Goal: Task Accomplishment & Management: Complete application form

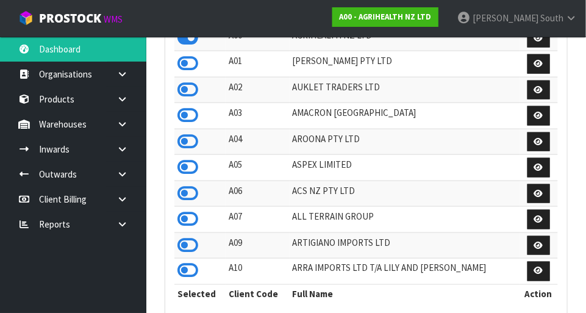
scroll to position [962, 421]
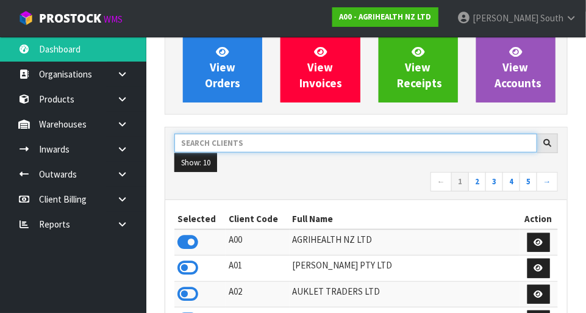
click at [246, 146] on input "text" at bounding box center [355, 143] width 363 height 19
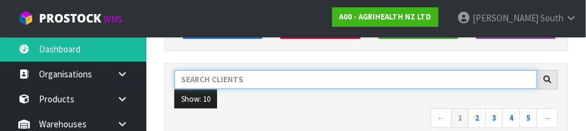
scroll to position [179, 0]
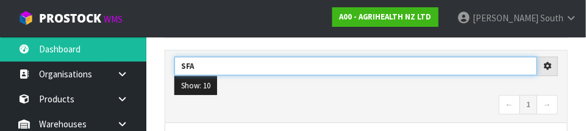
type input "SFA"
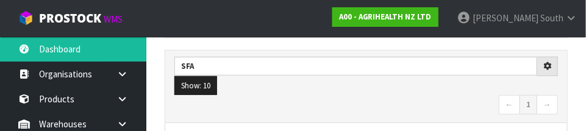
click at [326, 96] on nav "← 1 →" at bounding box center [366, 105] width 384 height 21
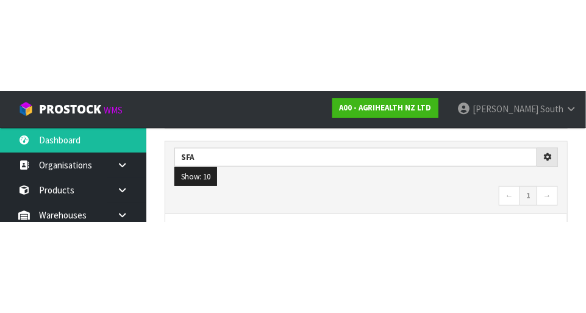
scroll to position [185, 0]
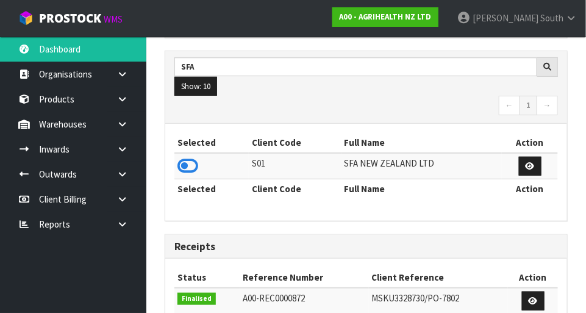
click at [188, 157] on icon at bounding box center [187, 166] width 21 height 18
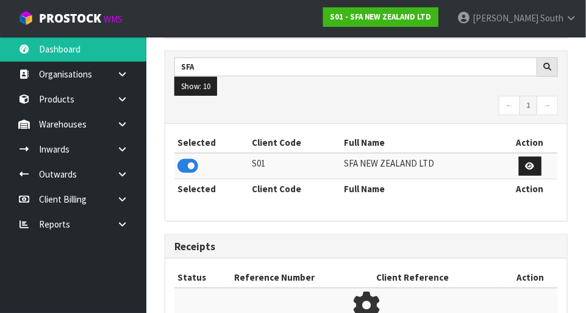
scroll to position [609134, 609513]
click at [135, 121] on link at bounding box center [126, 124] width 39 height 25
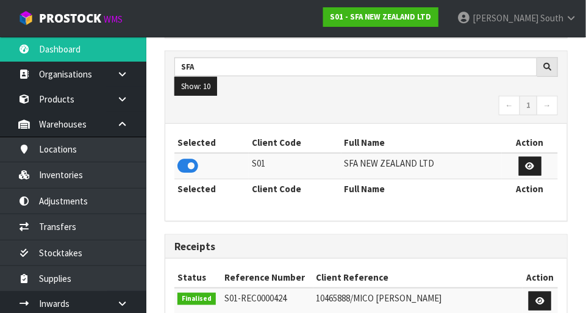
scroll to position [962, 421]
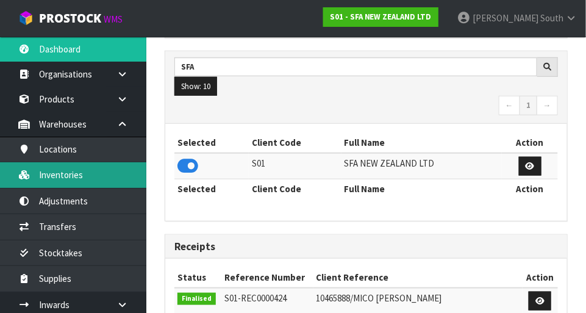
click at [96, 171] on link "Inventories" at bounding box center [73, 174] width 146 height 25
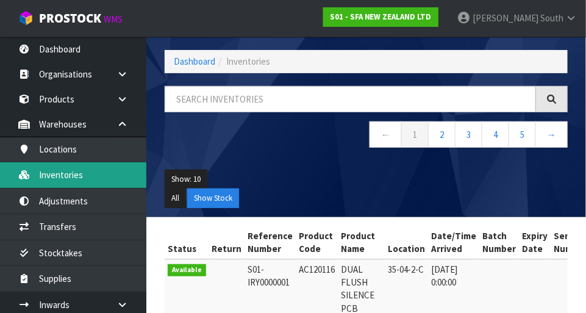
scroll to position [185, 0]
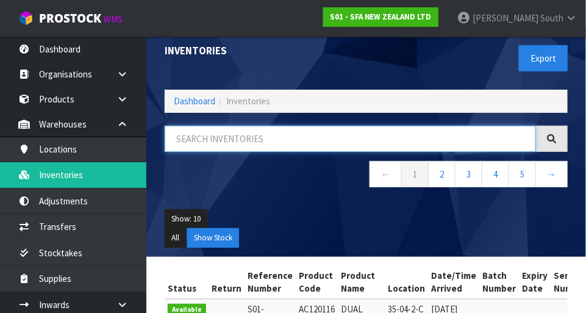
click at [244, 136] on input "text" at bounding box center [350, 139] width 371 height 26
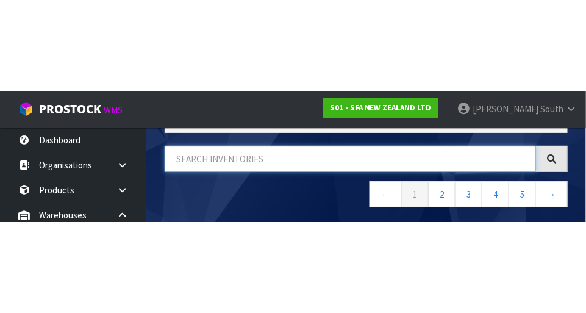
scroll to position [82, 0]
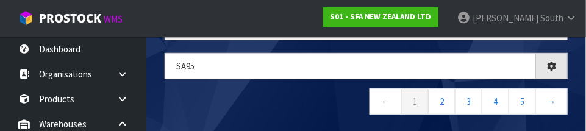
click at [285, 99] on nav "← 1 2 3 4 5 →" at bounding box center [366, 103] width 403 height 30
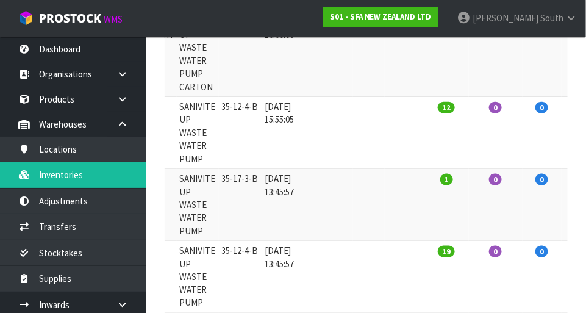
scroll to position [0, 0]
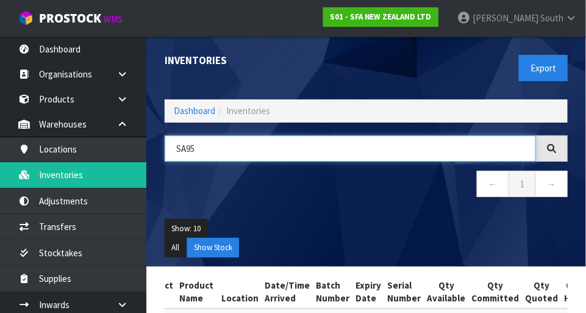
click at [239, 159] on input "SA95" at bounding box center [350, 148] width 371 height 26
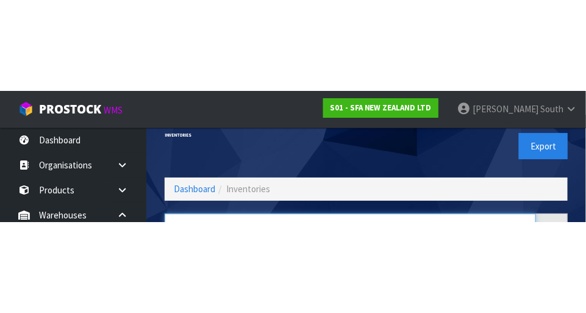
scroll to position [82, 0]
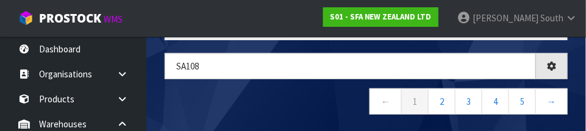
click at [319, 95] on nav "← 1 2 3 4 5 →" at bounding box center [366, 103] width 403 height 30
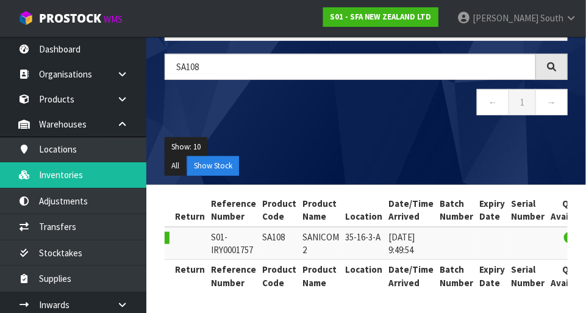
scroll to position [0, 0]
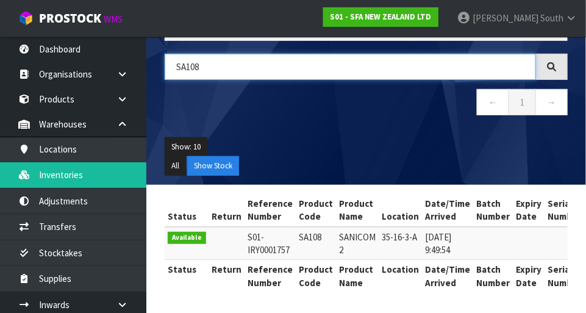
click at [313, 68] on input "SA108" at bounding box center [350, 67] width 371 height 26
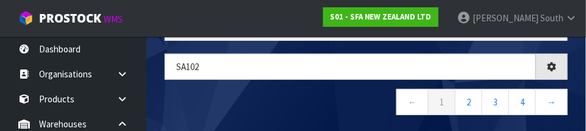
click at [276, 95] on nav "← 1 2 3 4 →" at bounding box center [366, 104] width 403 height 30
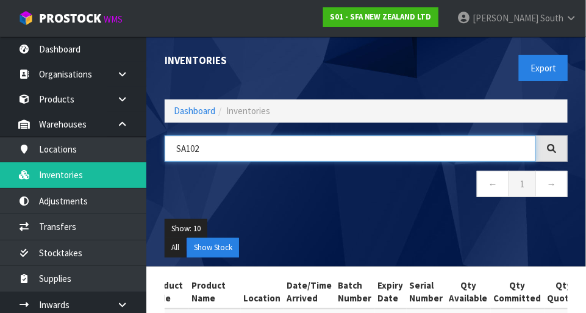
click at [337, 151] on input "SA102" at bounding box center [350, 148] width 371 height 26
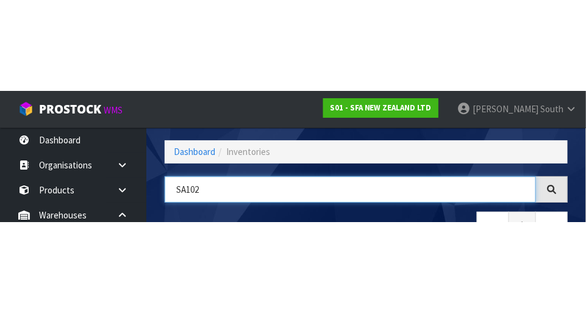
scroll to position [82, 0]
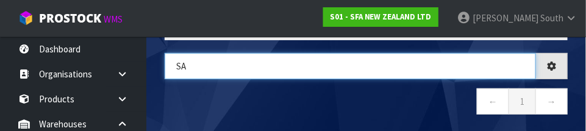
type input "S"
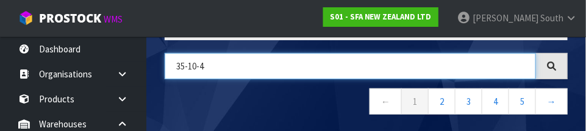
click at [322, 76] on input "35-10-4" at bounding box center [350, 66] width 371 height 26
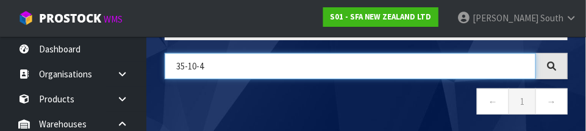
type input "35-10-4"
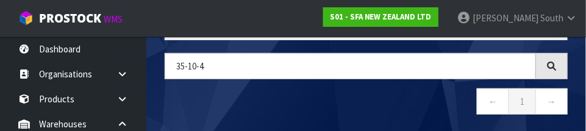
click at [365, 100] on nav "← 1 →" at bounding box center [366, 103] width 403 height 30
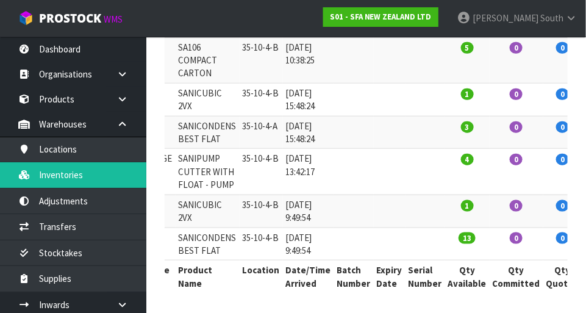
scroll to position [0, 190]
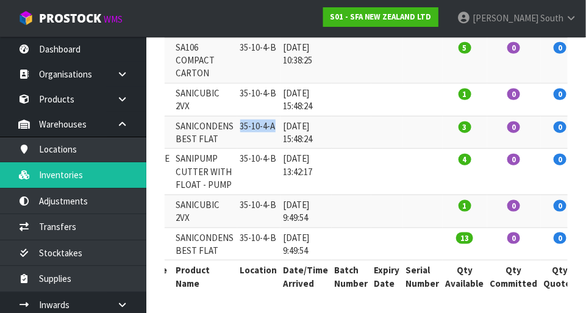
copy td "35-10-4-A"
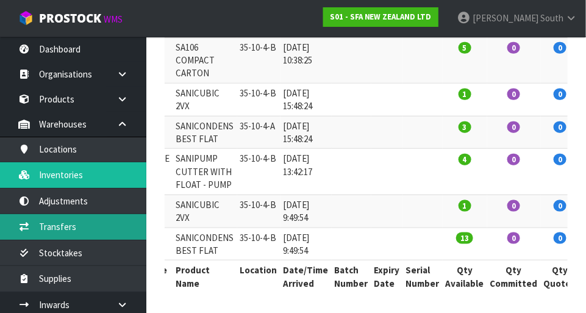
click at [55, 228] on link "Transfers" at bounding box center [73, 226] width 146 height 25
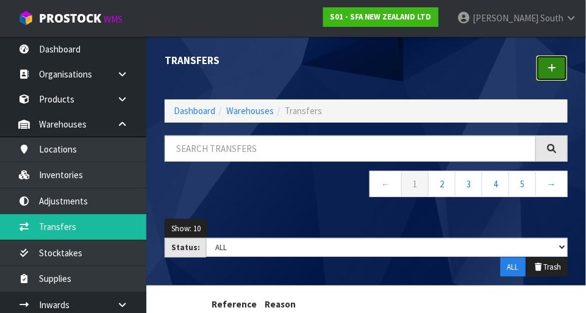
click at [554, 69] on icon at bounding box center [552, 67] width 9 height 9
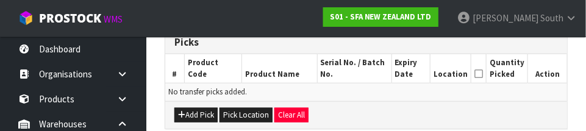
scroll to position [306, 0]
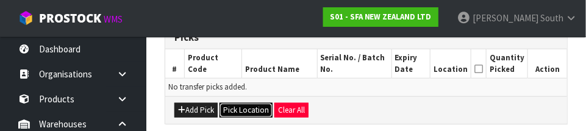
click at [234, 109] on button "Pick Location" at bounding box center [246, 110] width 53 height 15
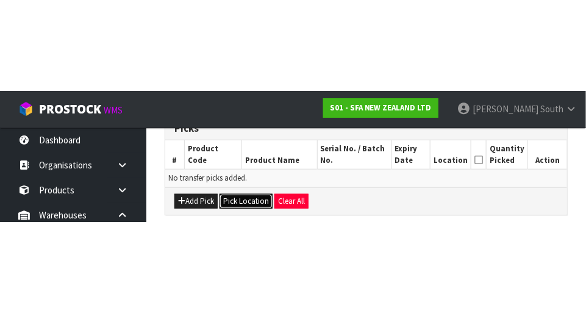
scroll to position [271, 0]
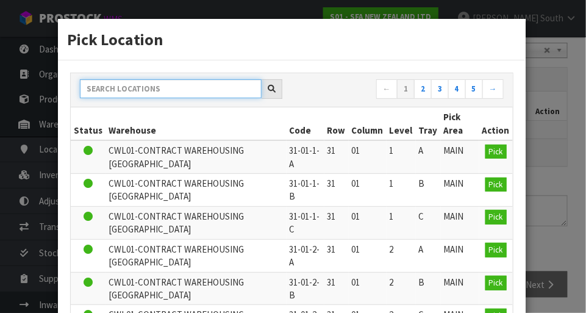
click at [113, 84] on input "text" at bounding box center [171, 88] width 182 height 19
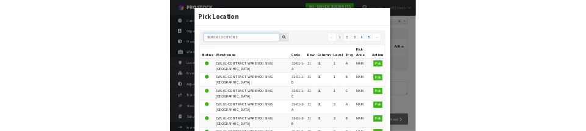
scroll to position [265, 0]
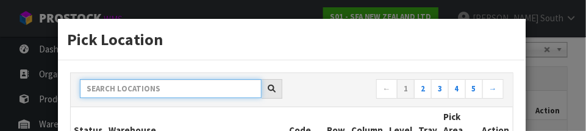
paste input "35-10-4-A"
type input "35-10-4-A"
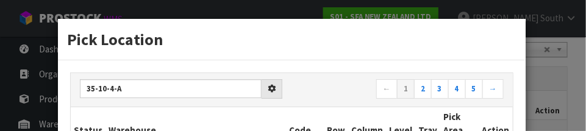
click at [336, 77] on div "35-10-4-A ← 1 2 3 4 5 →" at bounding box center [292, 90] width 442 height 34
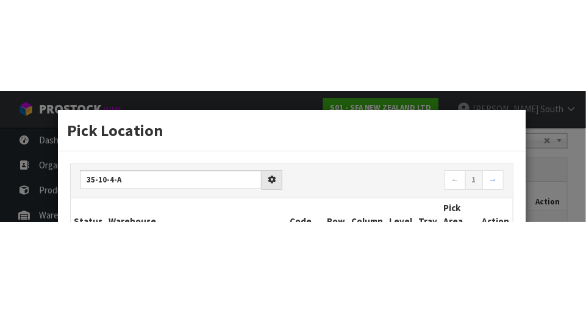
scroll to position [271, 0]
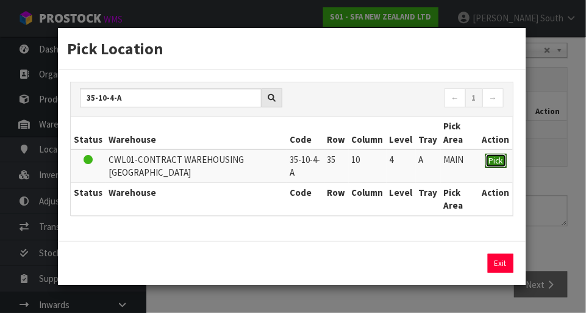
click at [494, 158] on span "Pick" at bounding box center [496, 161] width 14 height 10
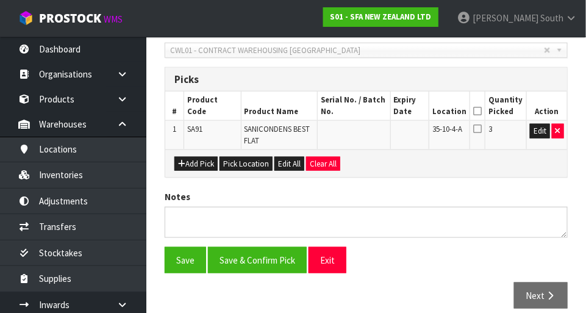
click at [482, 111] on icon at bounding box center [477, 111] width 9 height 1
click at [180, 248] on button "Save" at bounding box center [185, 260] width 41 height 26
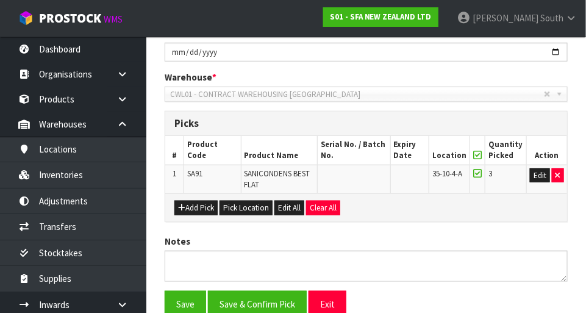
scroll to position [0, 0]
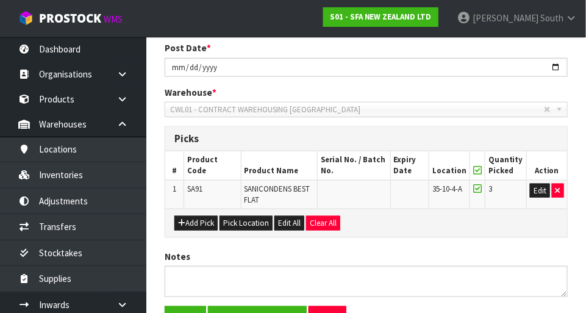
scroll to position [252, 0]
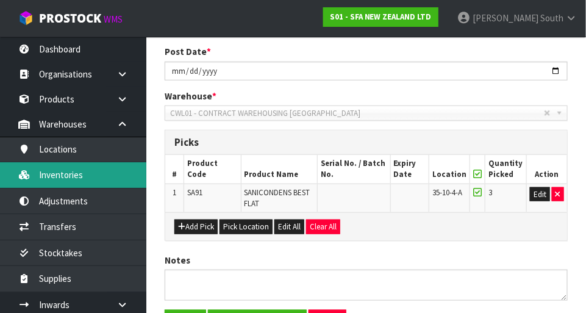
click at [96, 178] on link "Inventories" at bounding box center [73, 174] width 146 height 25
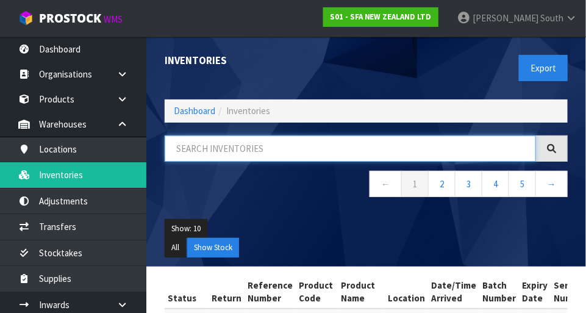
click at [261, 151] on input "text" at bounding box center [350, 148] width 371 height 26
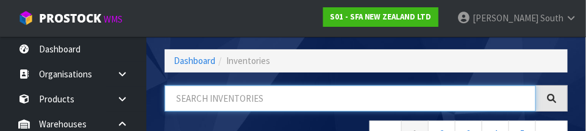
scroll to position [82, 0]
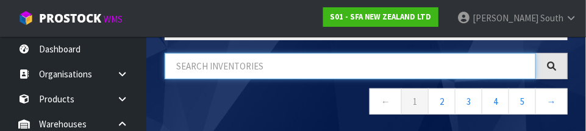
paste input "SA91 SANICONDENS"
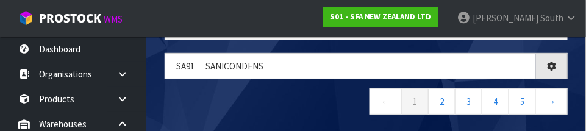
click at [330, 97] on nav "← 1 2 3 4 5 →" at bounding box center [366, 103] width 403 height 30
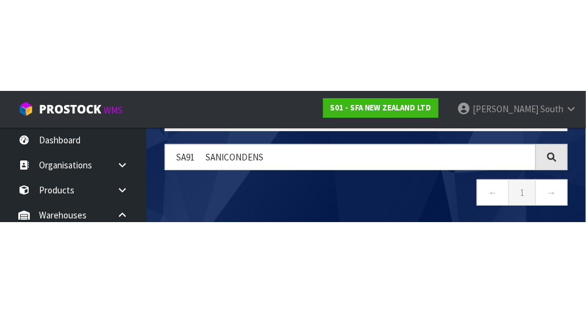
scroll to position [68, 0]
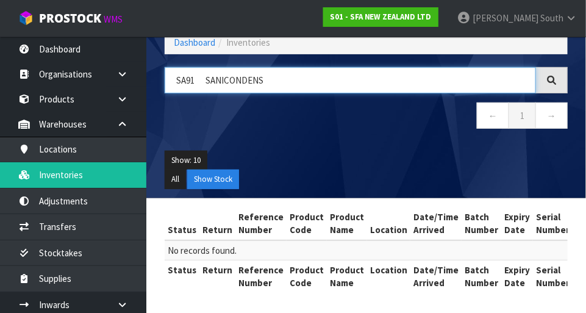
click at [342, 78] on input "SA91 SANICONDENS" at bounding box center [350, 80] width 371 height 26
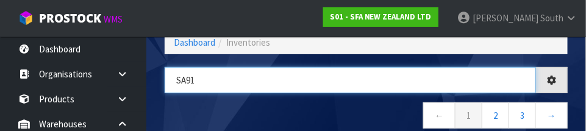
type input "SA91"
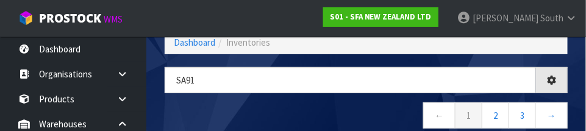
click at [258, 107] on nav "← 1 2 3 →" at bounding box center [366, 117] width 403 height 30
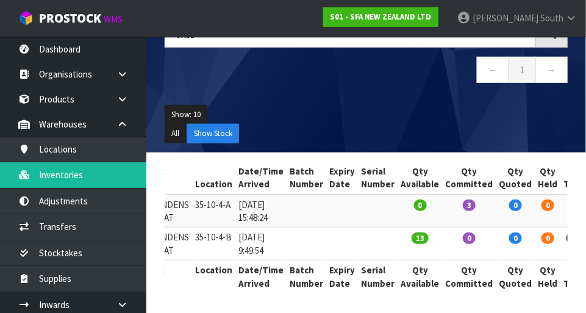
scroll to position [0, 237]
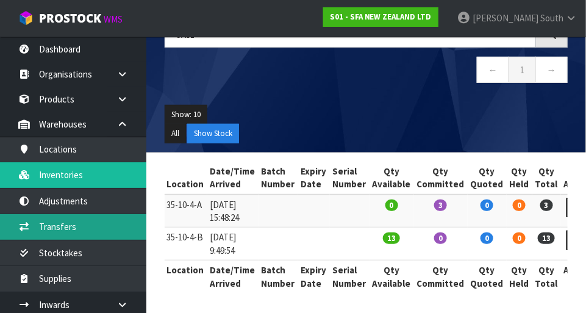
click at [86, 232] on link "Transfers" at bounding box center [73, 226] width 146 height 25
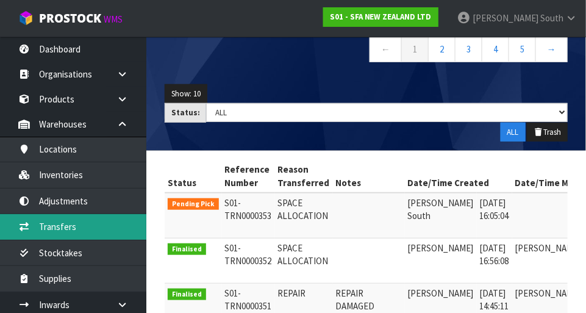
scroll to position [0, 35]
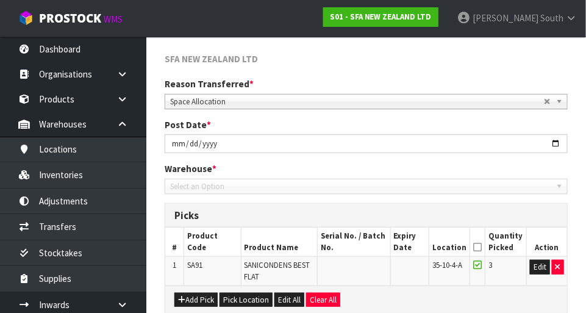
type input "[DATE]"
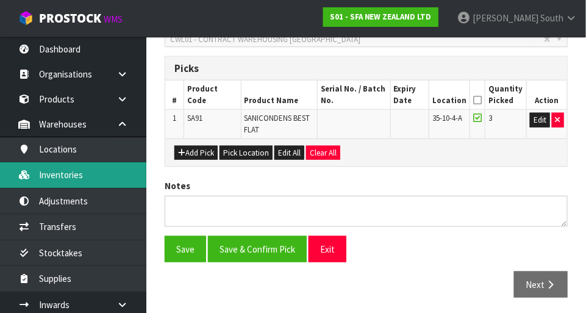
click at [82, 170] on link "Inventories" at bounding box center [73, 174] width 146 height 25
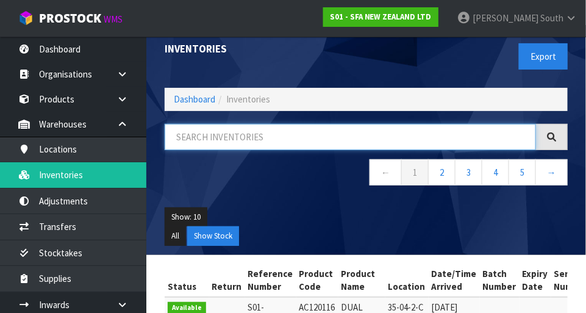
click at [292, 132] on input "text" at bounding box center [350, 137] width 371 height 26
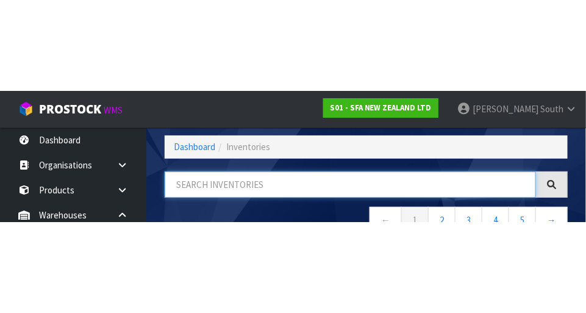
scroll to position [82, 0]
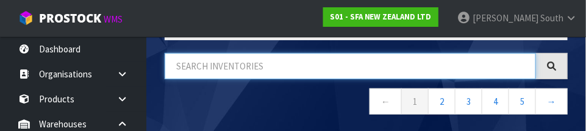
click at [265, 63] on input "text" at bounding box center [350, 66] width 371 height 26
type input "SA91"
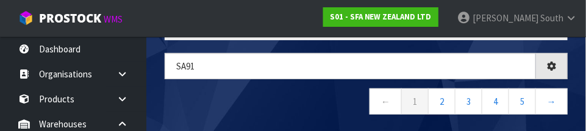
click at [273, 114] on nav "← 1 2 3 4 5 →" at bounding box center [366, 103] width 403 height 30
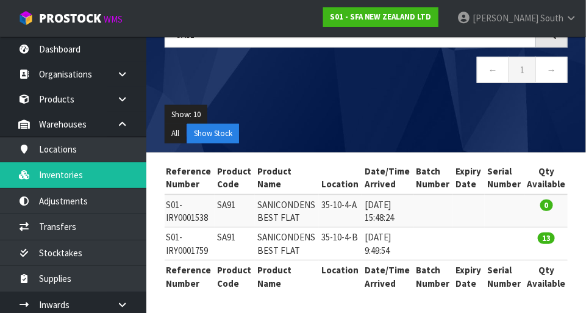
scroll to position [0, 0]
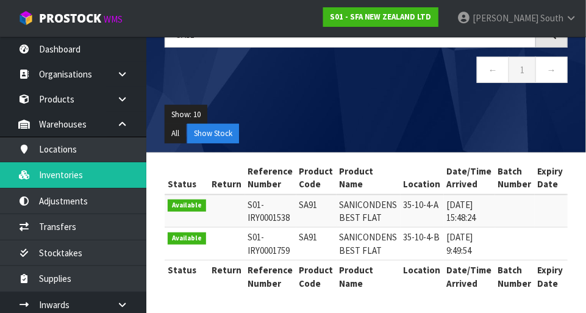
click at [347, 309] on section "Status Return Reference Number Product Code Product Name Location Date/Time Arr…" at bounding box center [366, 233] width 440 height 162
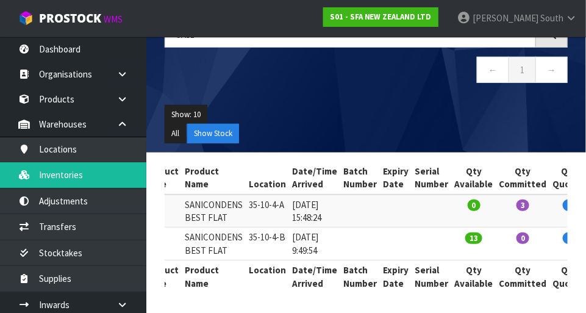
scroll to position [0, 155]
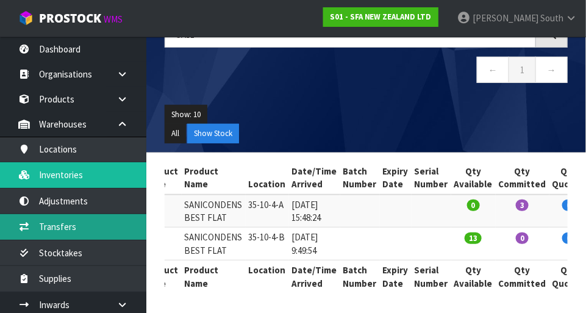
click at [112, 226] on link "Transfers" at bounding box center [73, 226] width 146 height 25
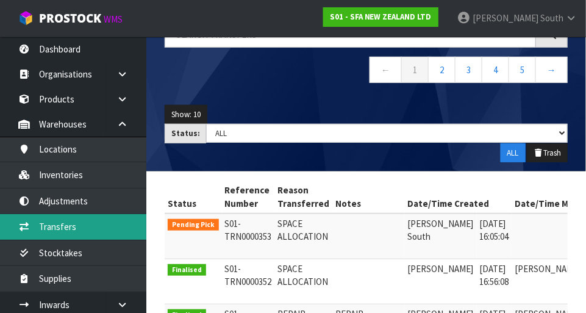
scroll to position [0, 35]
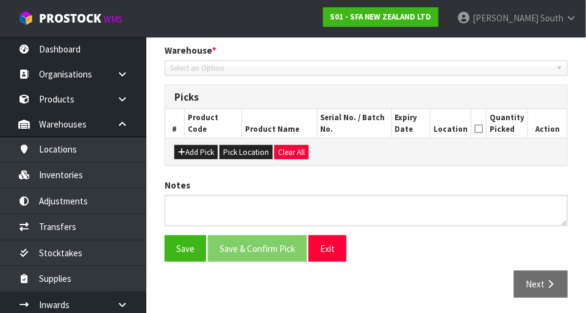
type input "[DATE]"
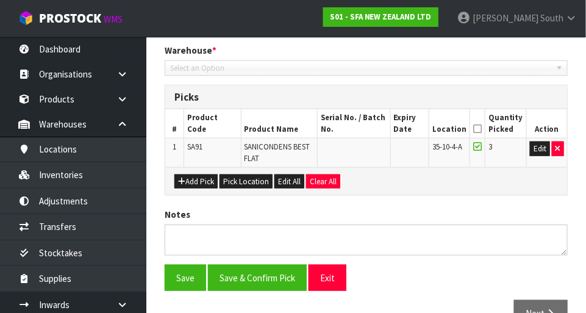
scroll to position [282, 0]
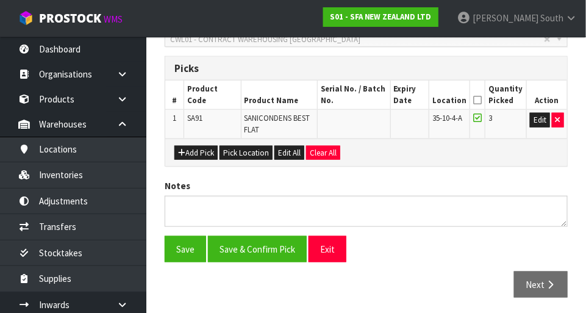
click at [493, 101] on th "Quantity Picked" at bounding box center [505, 95] width 41 height 29
click at [482, 100] on icon at bounding box center [477, 100] width 9 height 1
copy span "35-10-4-A"
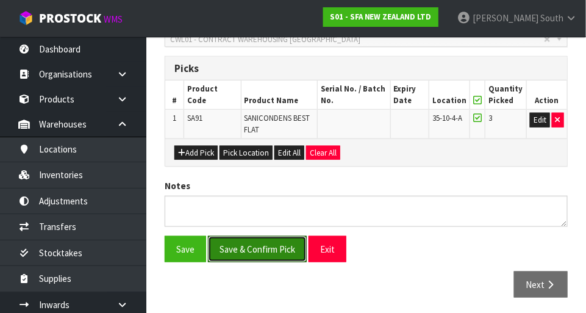
click at [241, 254] on button "Save & Confirm Pick" at bounding box center [257, 249] width 99 height 26
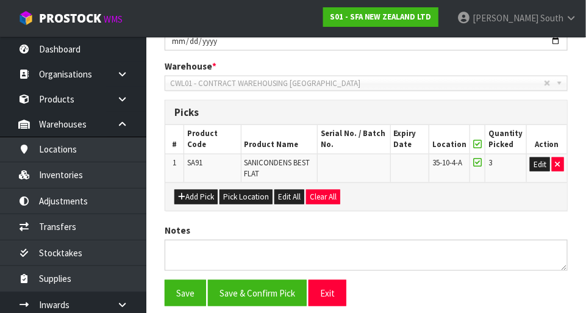
scroll to position [0, 0]
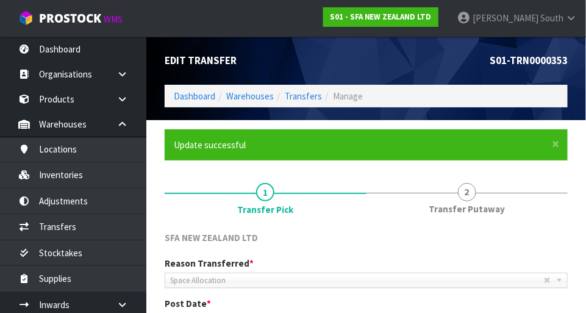
click at [461, 199] on link "2 Transfer Putaway" at bounding box center [468, 197] width 202 height 48
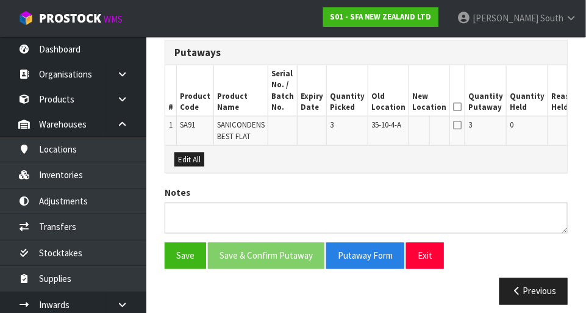
scroll to position [340, 0]
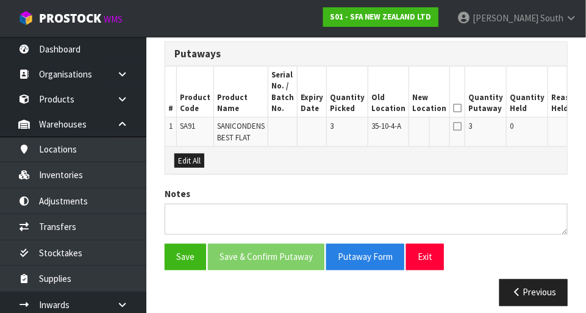
click at [586, 125] on button "Edit" at bounding box center [596, 128] width 20 height 15
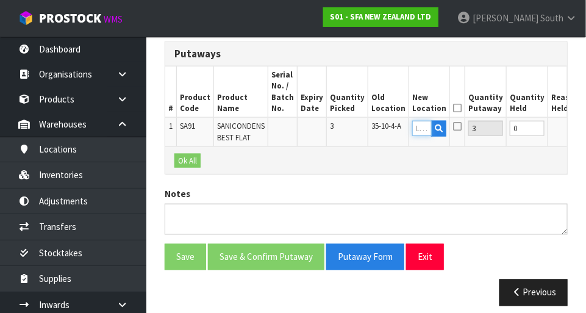
click at [412, 128] on input "text" at bounding box center [422, 128] width 20 height 15
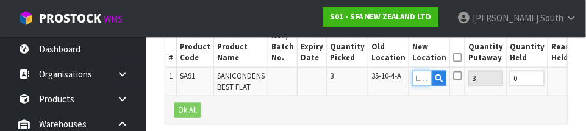
scroll to position [396, 0]
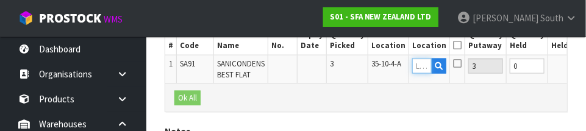
paste input "35-10-4-A"
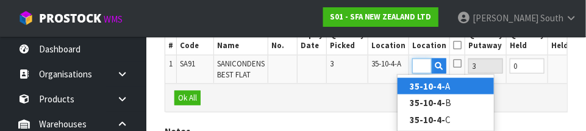
type input "35-10-4-B"
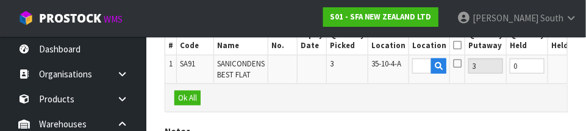
click at [586, 66] on button "OK" at bounding box center [594, 66] width 17 height 15
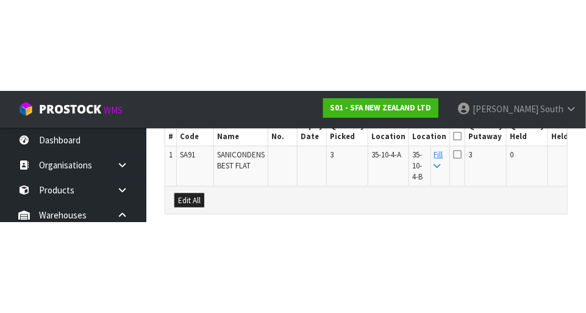
scroll to position [360, 0]
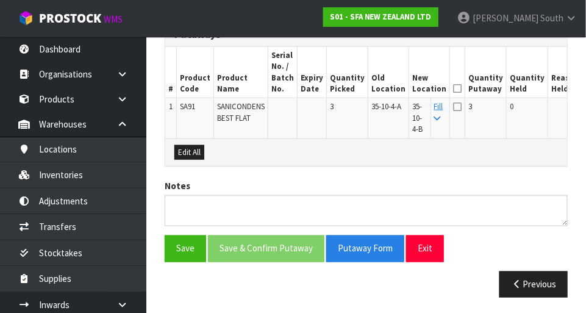
click at [453, 88] on icon at bounding box center [457, 88] width 9 height 1
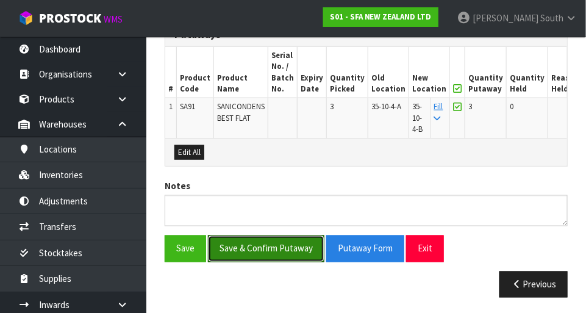
click at [274, 246] on button "Save & Confirm Putaway" at bounding box center [266, 248] width 116 height 26
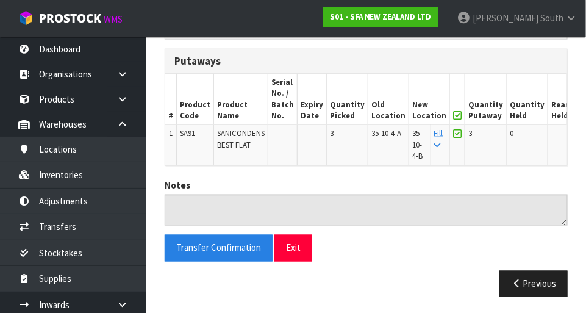
scroll to position [333, 0]
click at [306, 250] on button "Exit" at bounding box center [293, 248] width 38 height 26
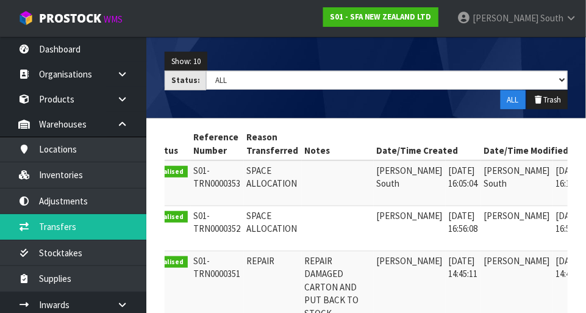
scroll to position [0, 18]
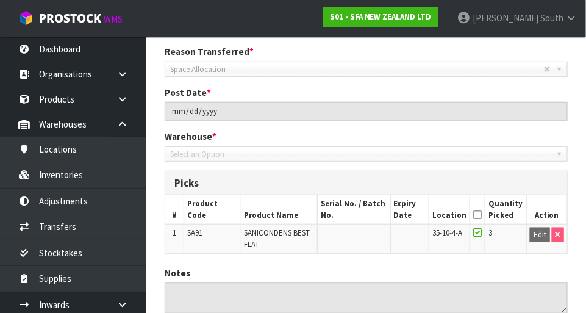
scroll to position [256, 0]
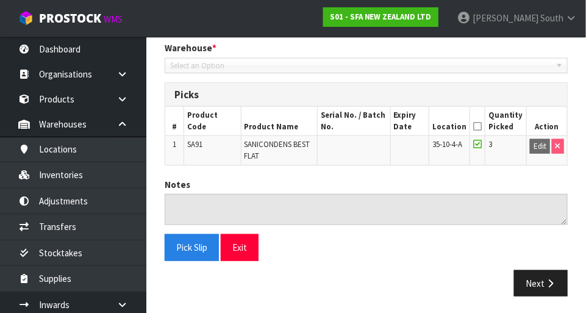
type input "[DATE]"
copy span "SA91"
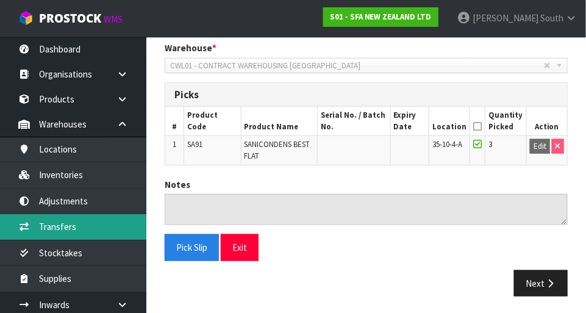
click at [103, 221] on link "Transfers" at bounding box center [73, 226] width 146 height 25
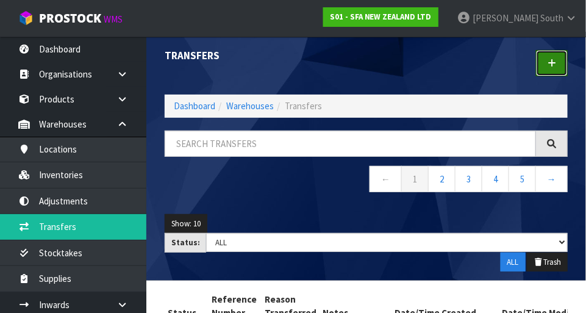
click at [545, 70] on link at bounding box center [552, 63] width 32 height 26
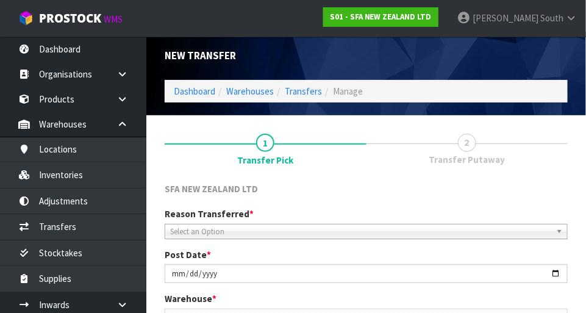
scroll to position [271, 0]
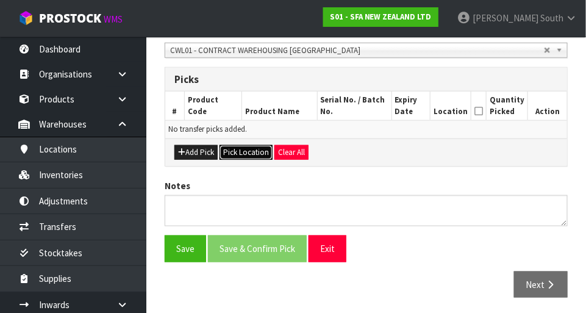
click at [242, 150] on button "Pick Location" at bounding box center [246, 152] width 53 height 15
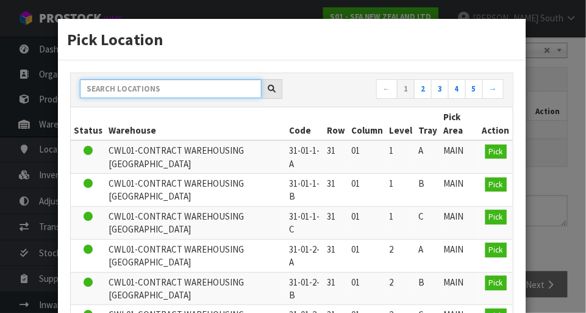
click at [202, 86] on input "text" at bounding box center [171, 88] width 182 height 19
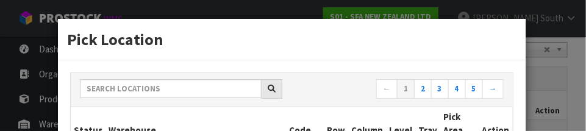
click at [539, 74] on div "Pick Location ← 1 2 3 4 5 → Status Warehouse Code Row Column Level Tray Pick Ar…" at bounding box center [293, 65] width 586 height 131
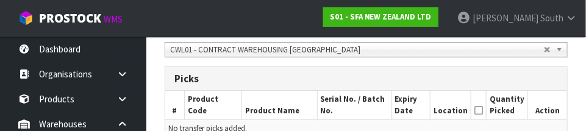
click at [555, 70] on div "Picks" at bounding box center [366, 79] width 402 height 24
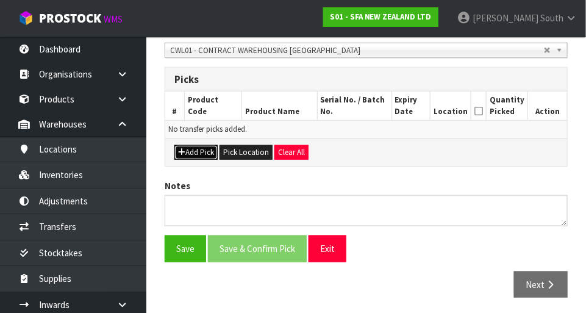
click at [190, 147] on button "Add Pick" at bounding box center [195, 152] width 43 height 15
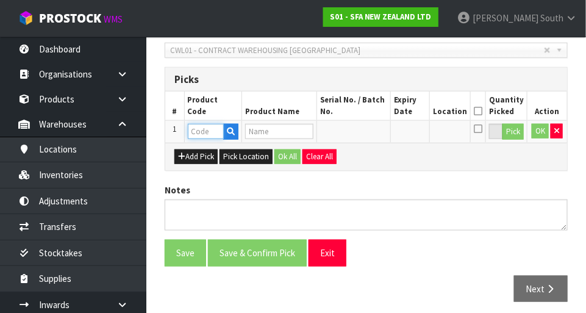
click at [206, 130] on input "text" at bounding box center [206, 131] width 36 height 15
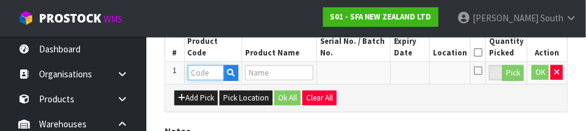
scroll to position [329, 0]
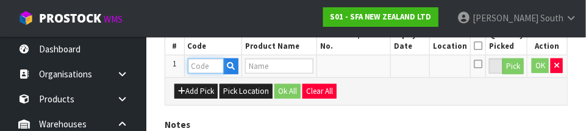
click at [204, 62] on input "text" at bounding box center [206, 66] width 36 height 15
paste input "SA91"
type input "SA91"
type input "SANICONDENS BEST FLAT"
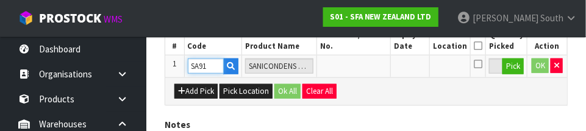
type input "SA91"
click at [366, 87] on div "Add Pick Pick Location Ok All Clear All" at bounding box center [366, 90] width 402 height 27
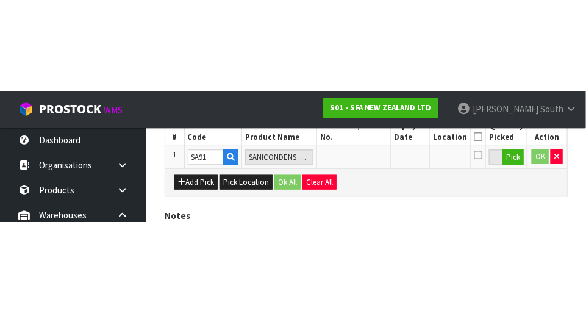
scroll to position [274, 0]
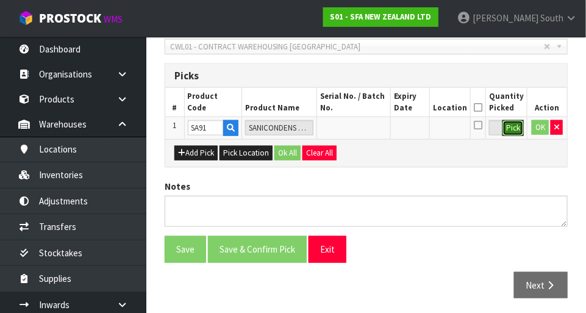
click at [510, 129] on button "Pick" at bounding box center [513, 128] width 21 height 16
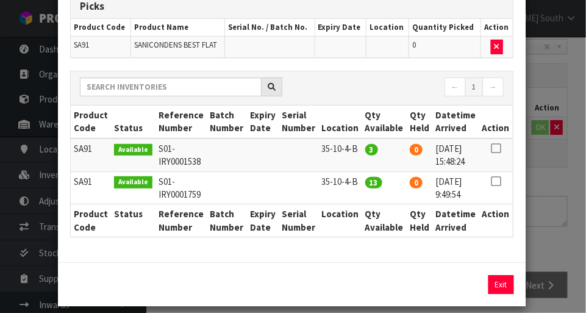
scroll to position [77, 0]
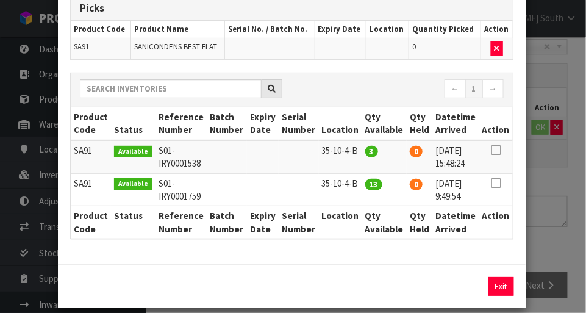
click at [494, 150] on icon at bounding box center [496, 150] width 10 height 1
click at [457, 283] on button "Assign Pick" at bounding box center [460, 286] width 50 height 19
type input "3"
click at [493, 281] on button "Exit" at bounding box center [502, 286] width 26 height 19
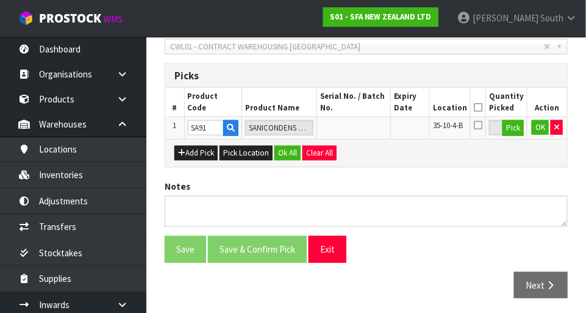
click at [482, 107] on icon at bounding box center [478, 107] width 9 height 1
click at [536, 132] on button "OK" at bounding box center [540, 127] width 17 height 15
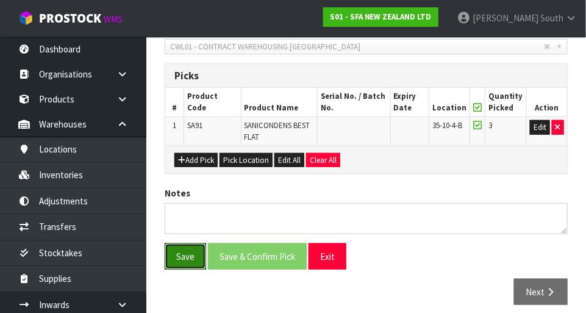
click at [199, 252] on button "Save" at bounding box center [185, 256] width 41 height 26
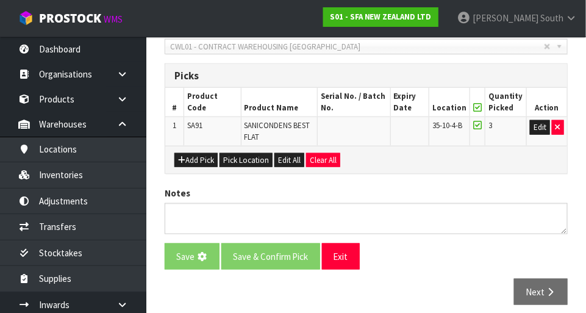
scroll to position [0, 0]
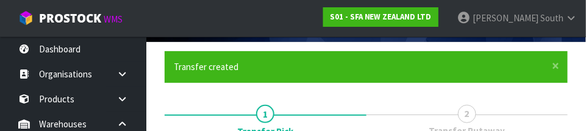
scroll to position [225, 0]
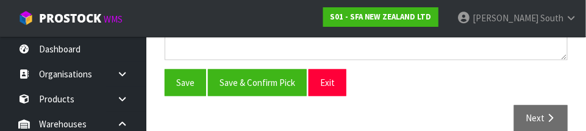
click at [453, 95] on div "Save Save & Confirm Pick Exit Next" at bounding box center [366, 105] width 421 height 71
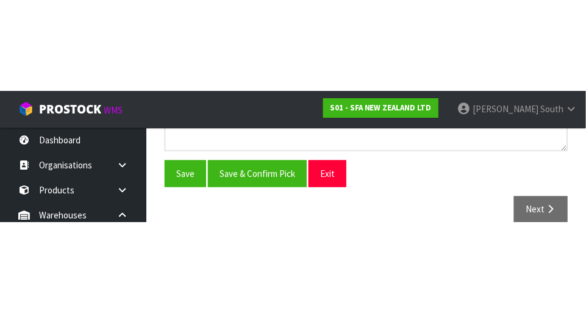
scroll to position [326, 0]
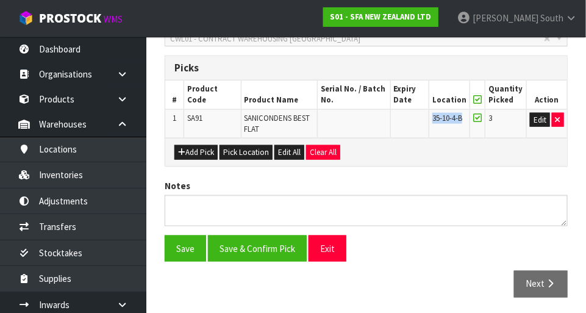
copy span "35-10-4-B"
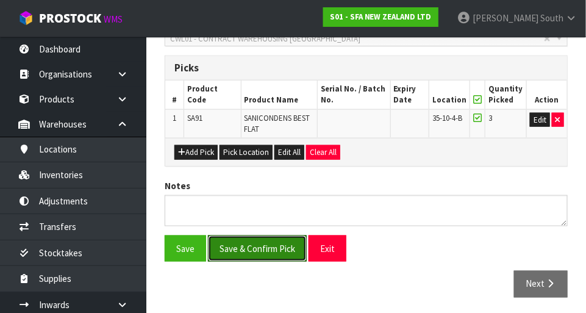
click at [246, 252] on button "Save & Confirm Pick" at bounding box center [257, 248] width 99 height 26
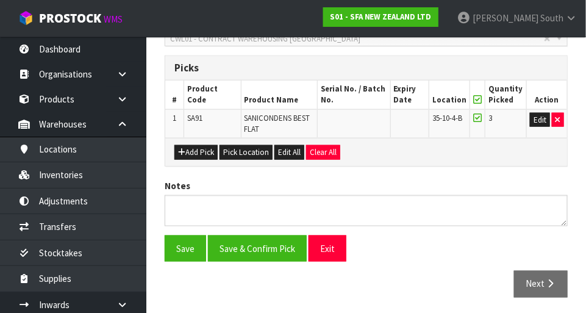
scroll to position [0, 0]
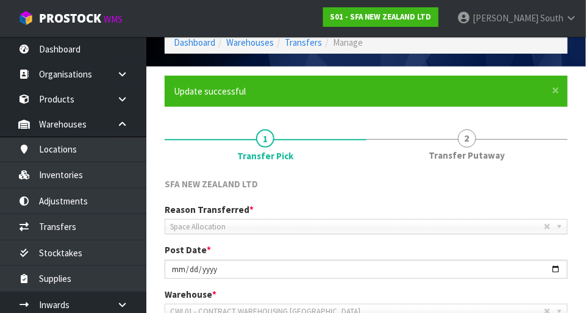
click at [462, 146] on link "2 Transfer Putaway" at bounding box center [468, 144] width 202 height 48
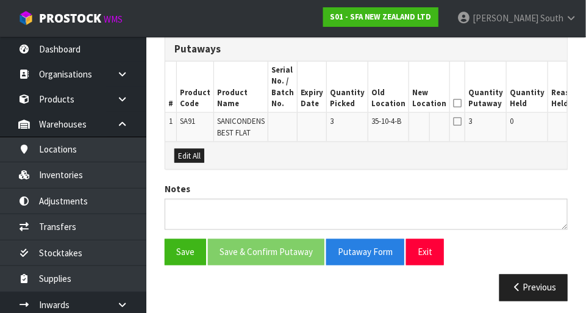
scroll to position [349, 0]
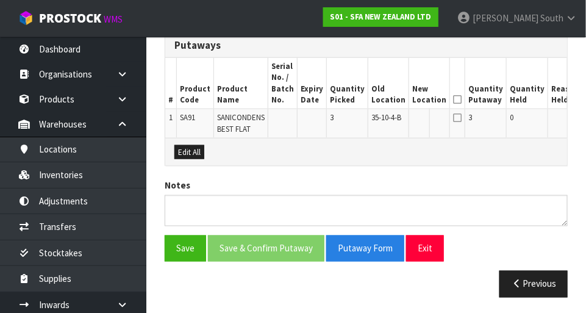
click at [586, 114] on button "Edit" at bounding box center [596, 119] width 20 height 15
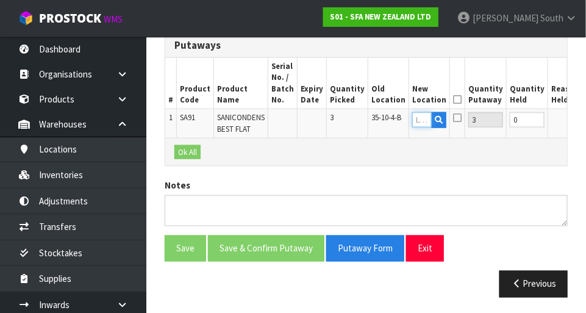
click at [412, 116] on input "text" at bounding box center [422, 119] width 20 height 15
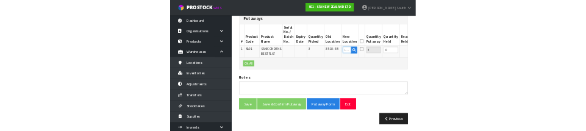
scroll to position [343, 0]
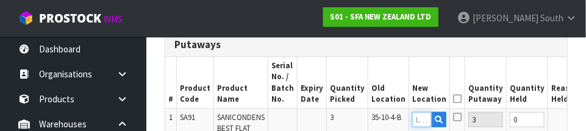
paste input "35-10-4-B"
type input "35-10-4-A"
click at [511, 60] on th "Quantity Held" at bounding box center [527, 82] width 41 height 51
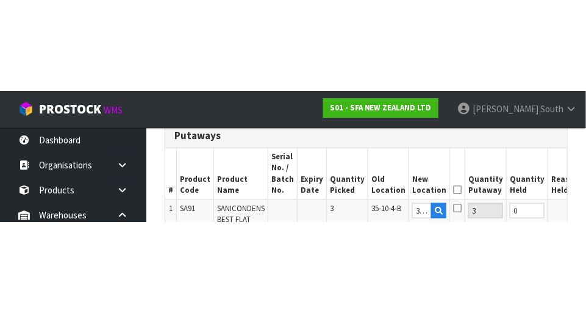
scroll to position [349, 0]
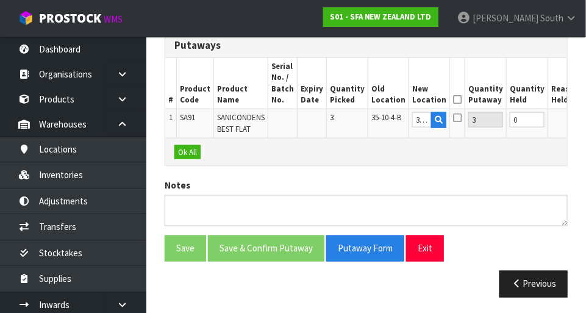
click at [453, 100] on icon at bounding box center [457, 99] width 9 height 1
click at [586, 118] on button "OK" at bounding box center [594, 119] width 17 height 15
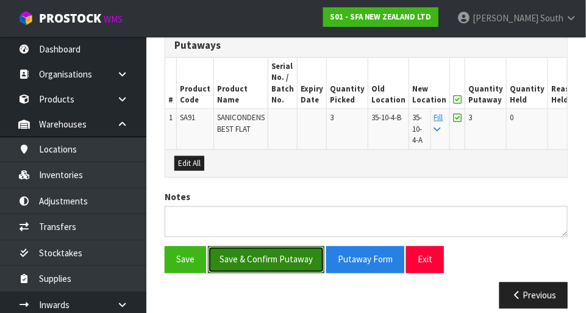
click at [273, 260] on button "Save & Confirm Putaway" at bounding box center [266, 259] width 116 height 26
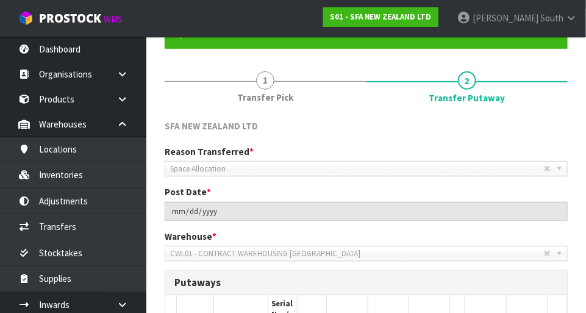
scroll to position [110, 0]
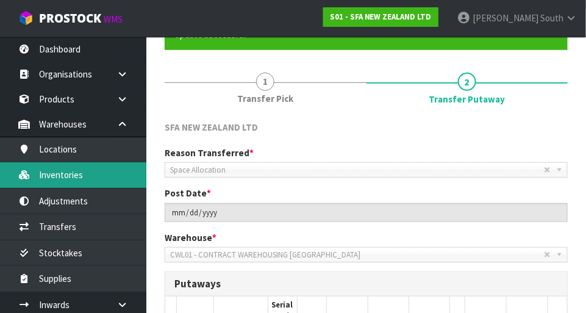
click at [99, 174] on link "Inventories" at bounding box center [73, 174] width 146 height 25
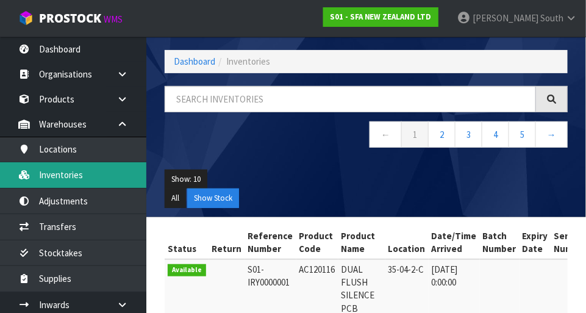
scroll to position [110, 0]
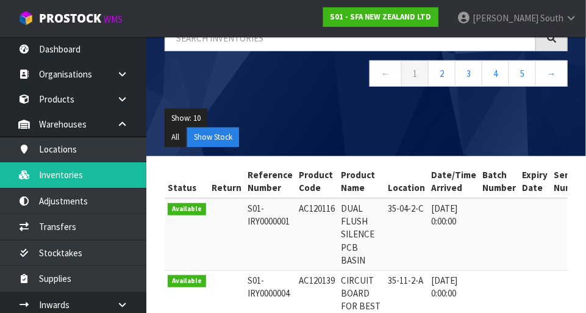
click at [551, 311] on td at bounding box center [571, 299] width 40 height 59
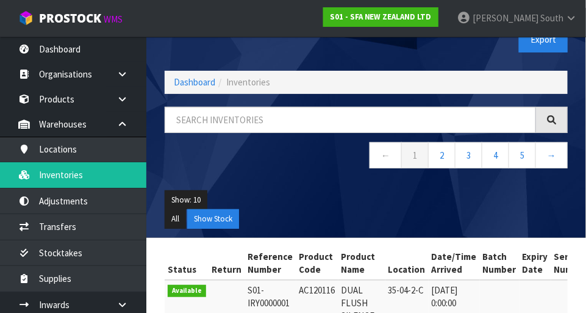
scroll to position [35, 0]
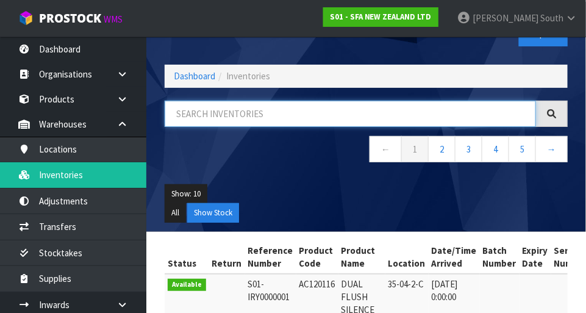
click at [262, 101] on input "text" at bounding box center [350, 114] width 371 height 26
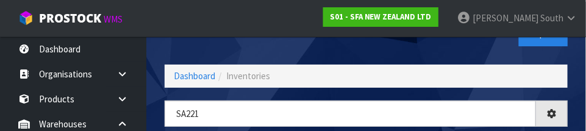
click at [276, 44] on div "Inventories Export" at bounding box center [366, 33] width 421 height 63
type input "SA221"
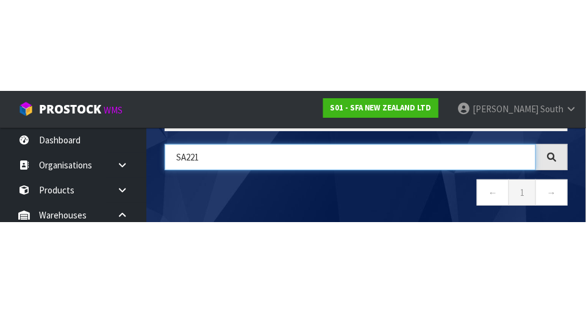
scroll to position [0, 0]
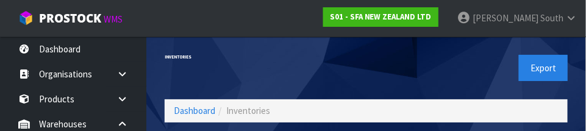
click at [396, 63] on div "Export" at bounding box center [472, 68] width 211 height 63
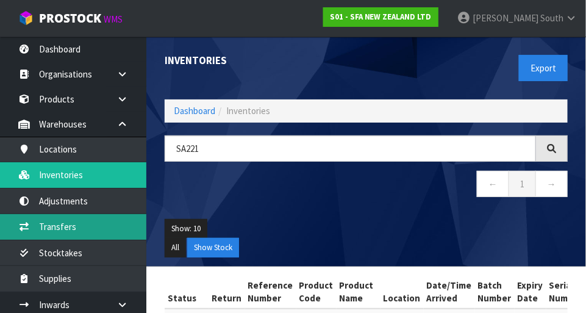
click at [97, 228] on link "Transfers" at bounding box center [73, 226] width 146 height 25
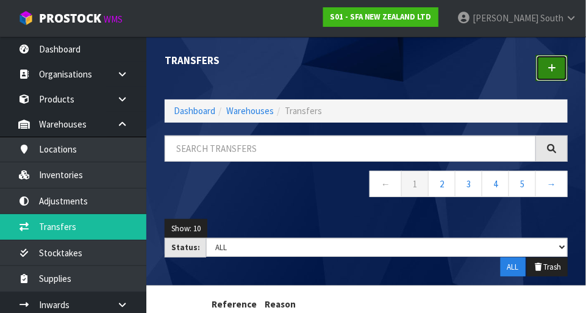
click at [554, 72] on icon at bounding box center [552, 67] width 9 height 9
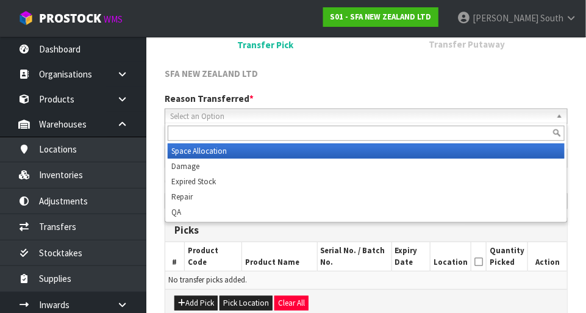
click at [400, 120] on span "Select an Option" at bounding box center [360, 116] width 381 height 15
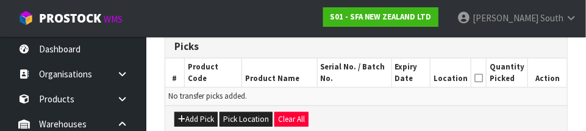
scroll to position [299, 0]
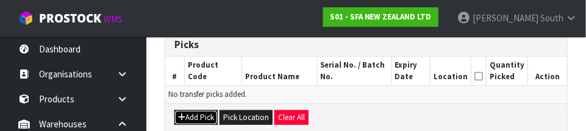
click at [199, 121] on button "Add Pick" at bounding box center [195, 117] width 43 height 15
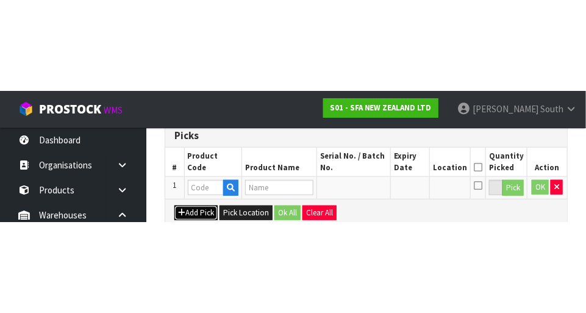
scroll to position [274, 0]
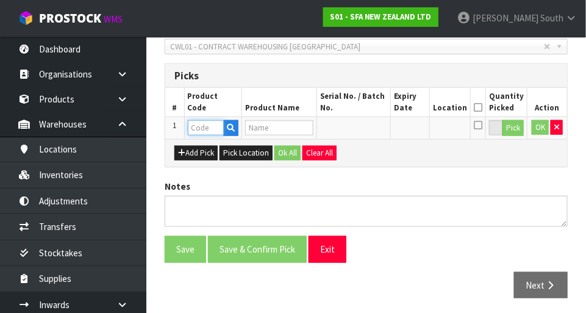
click at [208, 125] on input "text" at bounding box center [206, 127] width 36 height 15
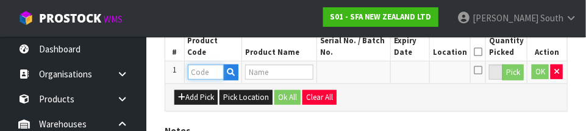
scroll to position [329, 0]
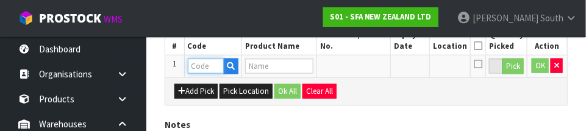
paste input "SA221"
type input "SA221"
type input "SANIFAST"
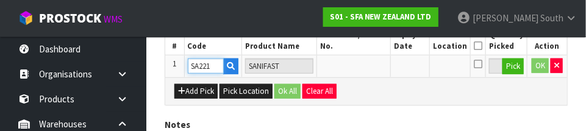
type input "SA221"
click at [230, 66] on icon "button" at bounding box center [231, 66] width 8 height 8
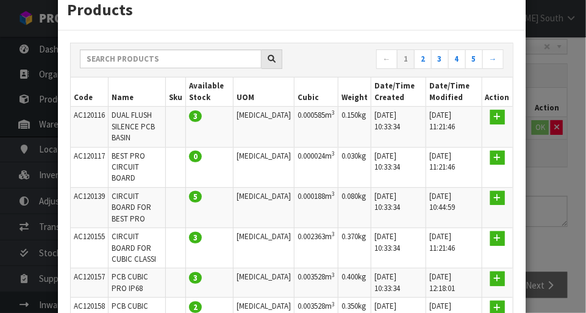
scroll to position [39, 0]
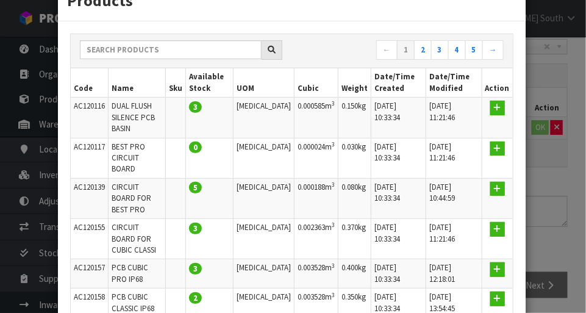
click at [558, 174] on div "Products ← 1 2 3 4 5 → Code Name Sku Available Stock UOM Cubic Weight Date/Time…" at bounding box center [293, 156] width 586 height 313
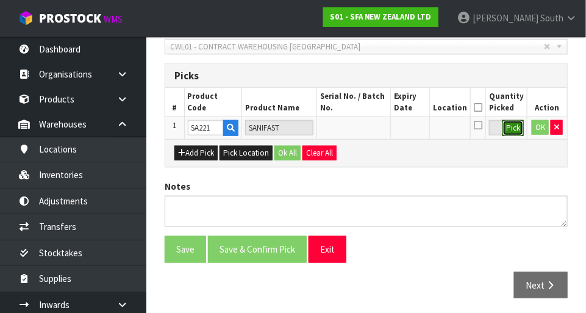
click at [503, 126] on button "Pick" at bounding box center [513, 128] width 21 height 16
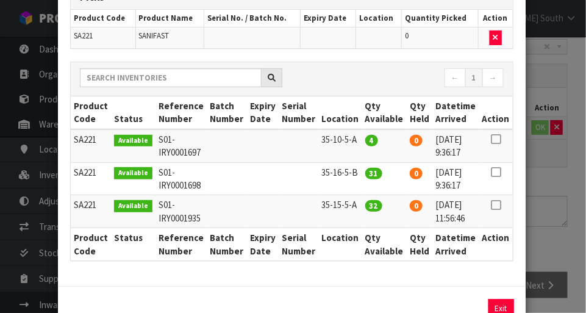
scroll to position [92, 0]
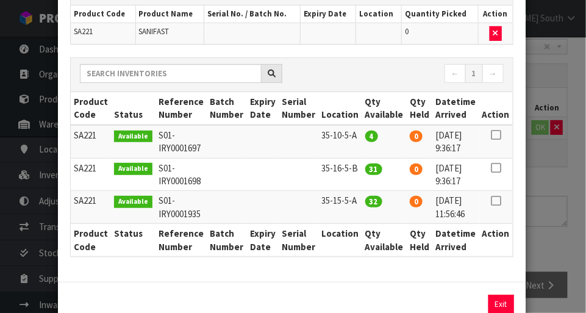
click at [497, 135] on icon at bounding box center [496, 135] width 10 height 1
click at [460, 304] on button "Assign Pick" at bounding box center [460, 304] width 50 height 19
type input "4"
click at [551, 208] on div "Pick Line Picks Product Code Product Name Serial No. / Batch No. Expiry Date Lo…" at bounding box center [293, 156] width 586 height 313
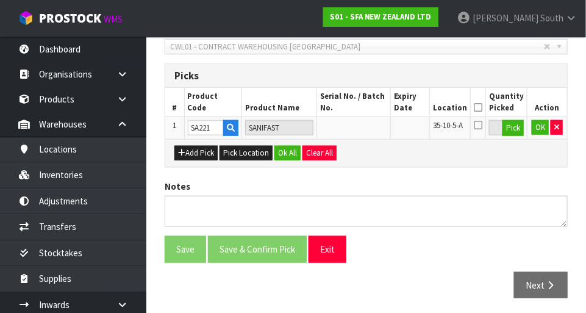
click at [482, 107] on icon at bounding box center [478, 107] width 9 height 1
click at [534, 127] on button "OK" at bounding box center [540, 127] width 17 height 15
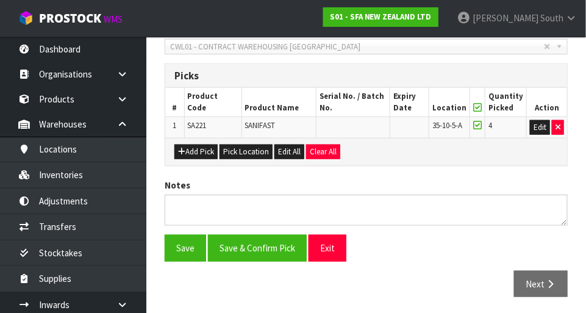
scroll to position [274, 0]
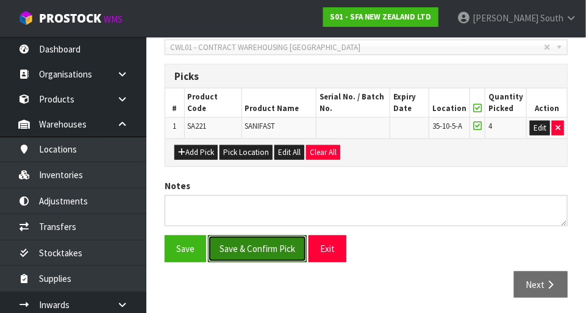
click at [274, 254] on button "Save & Confirm Pick" at bounding box center [257, 248] width 99 height 26
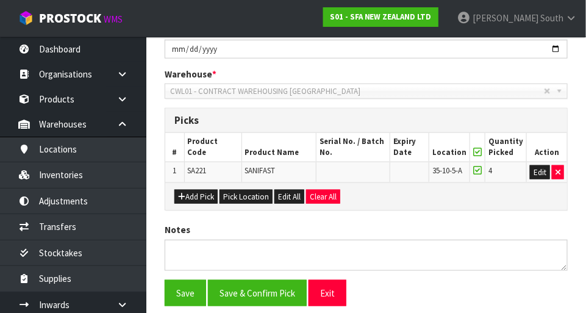
scroll to position [0, 0]
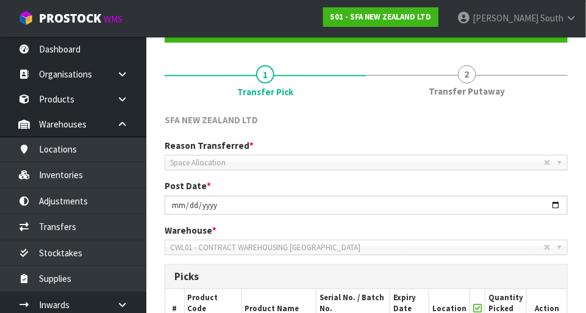
scroll to position [120, 0]
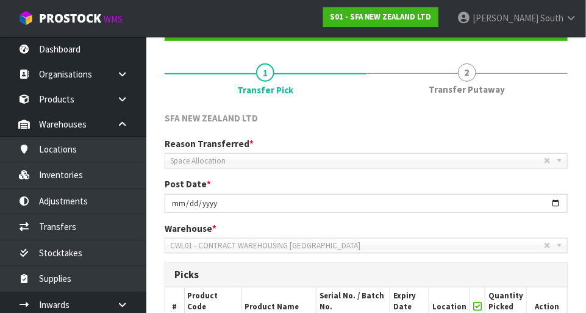
click at [465, 63] on span "2" at bounding box center [467, 72] width 18 height 18
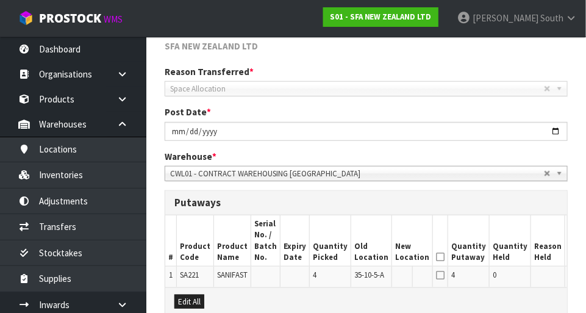
scroll to position [263, 0]
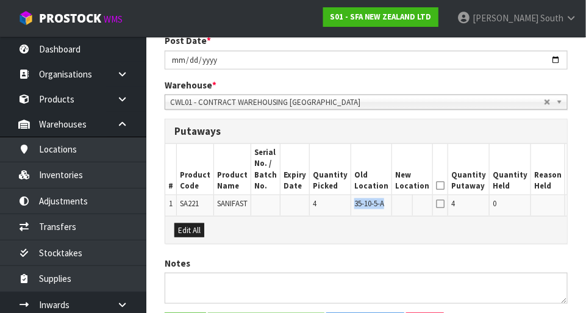
click at [461, 243] on div "Edit All" at bounding box center [366, 229] width 402 height 27
click at [568, 207] on button "Edit" at bounding box center [578, 205] width 20 height 15
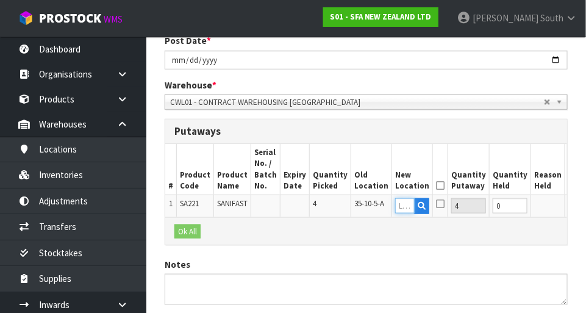
click at [395, 204] on input "text" at bounding box center [405, 205] width 20 height 15
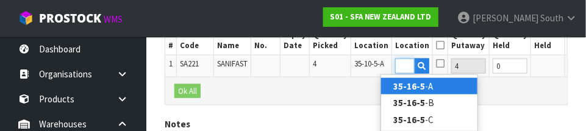
scroll to position [0, 18]
type input "35-16-5-B"
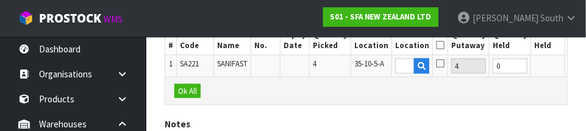
click at [568, 64] on button "OK" at bounding box center [576, 66] width 17 height 15
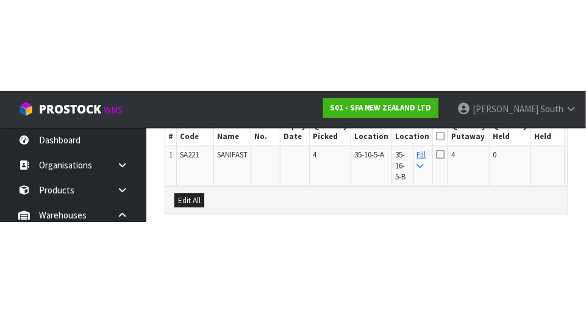
scroll to position [360, 0]
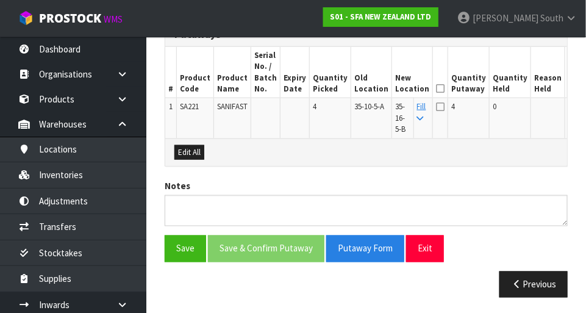
click at [436, 88] on icon at bounding box center [440, 88] width 9 height 1
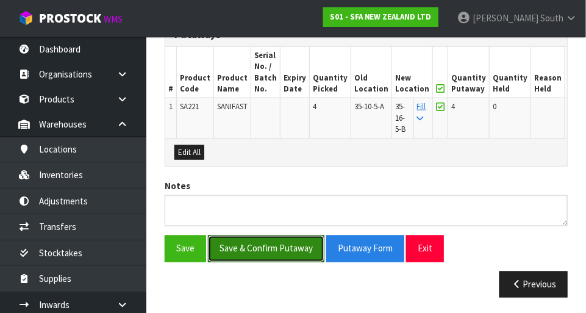
click at [287, 242] on button "Save & Confirm Putaway" at bounding box center [266, 248] width 116 height 26
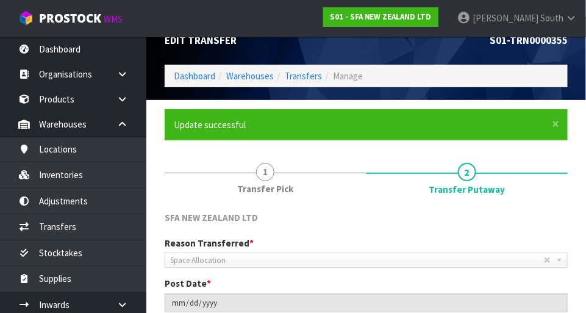
scroll to position [333, 0]
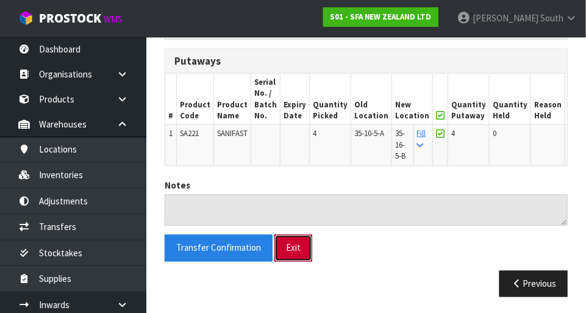
click at [278, 248] on button "Exit" at bounding box center [293, 248] width 38 height 26
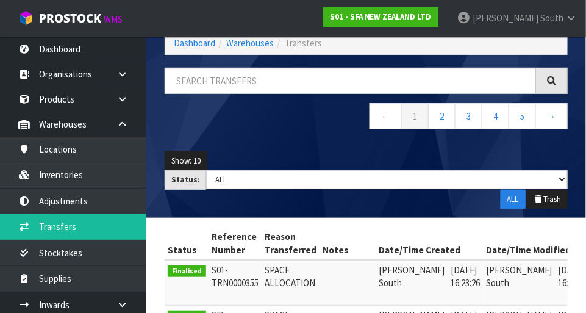
scroll to position [567, 0]
